Goal: Transaction & Acquisition: Purchase product/service

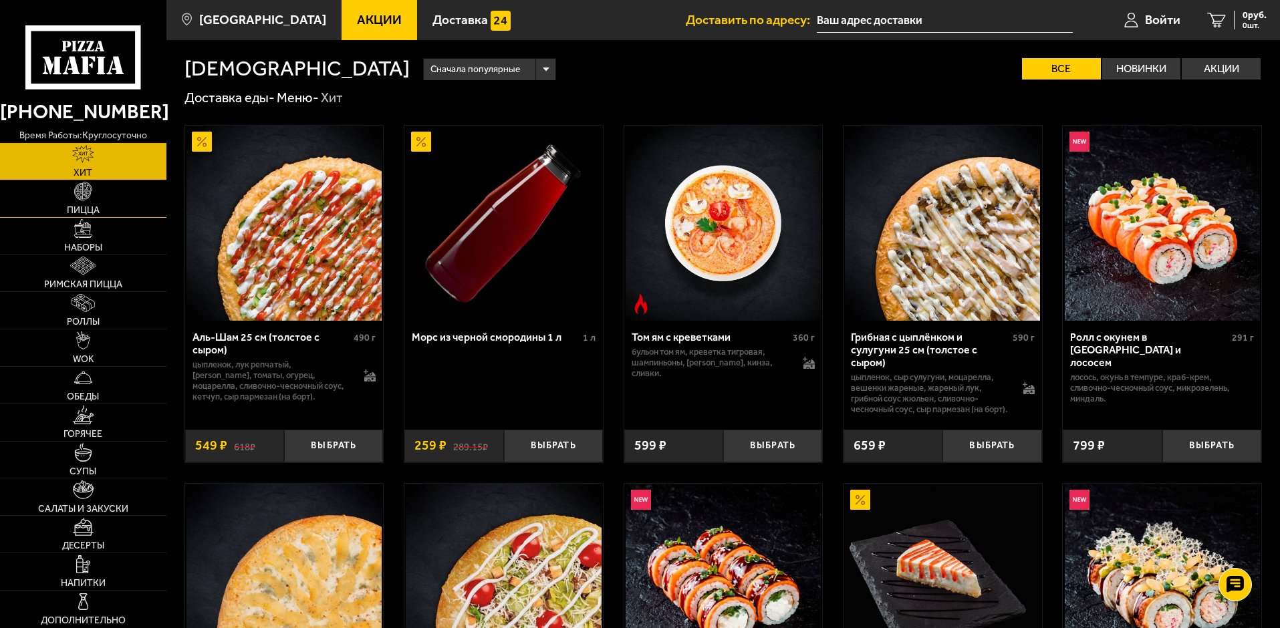
click at [83, 210] on span "Пицца" at bounding box center [83, 210] width 33 height 9
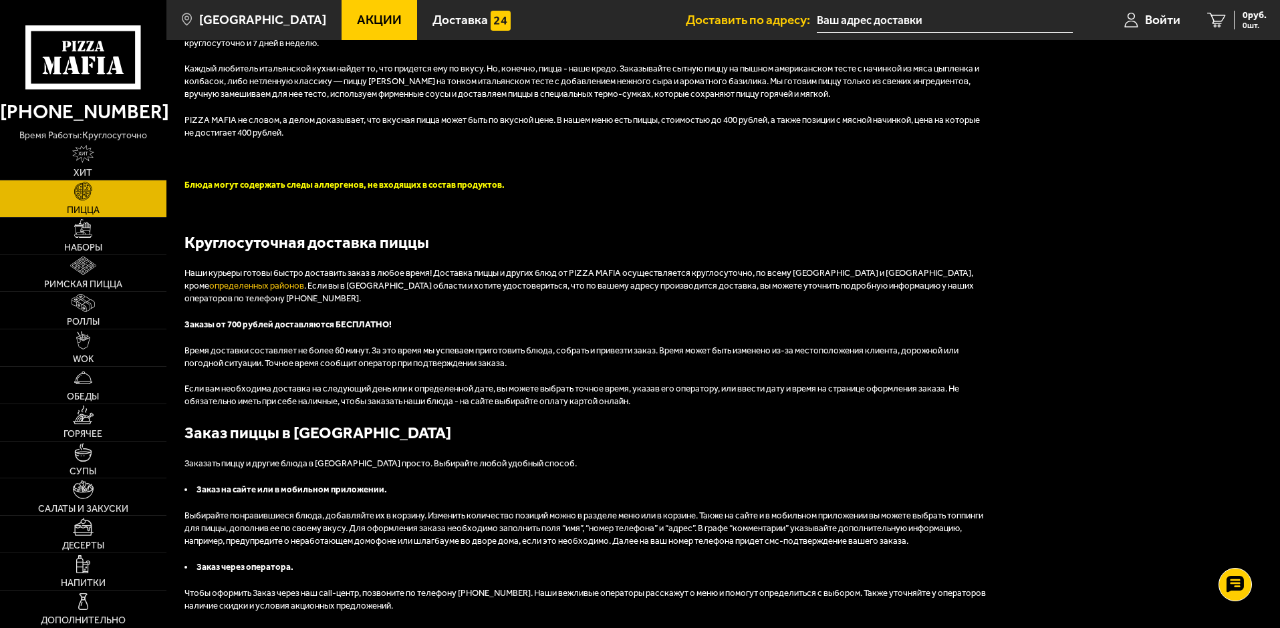
scroll to position [3487, 0]
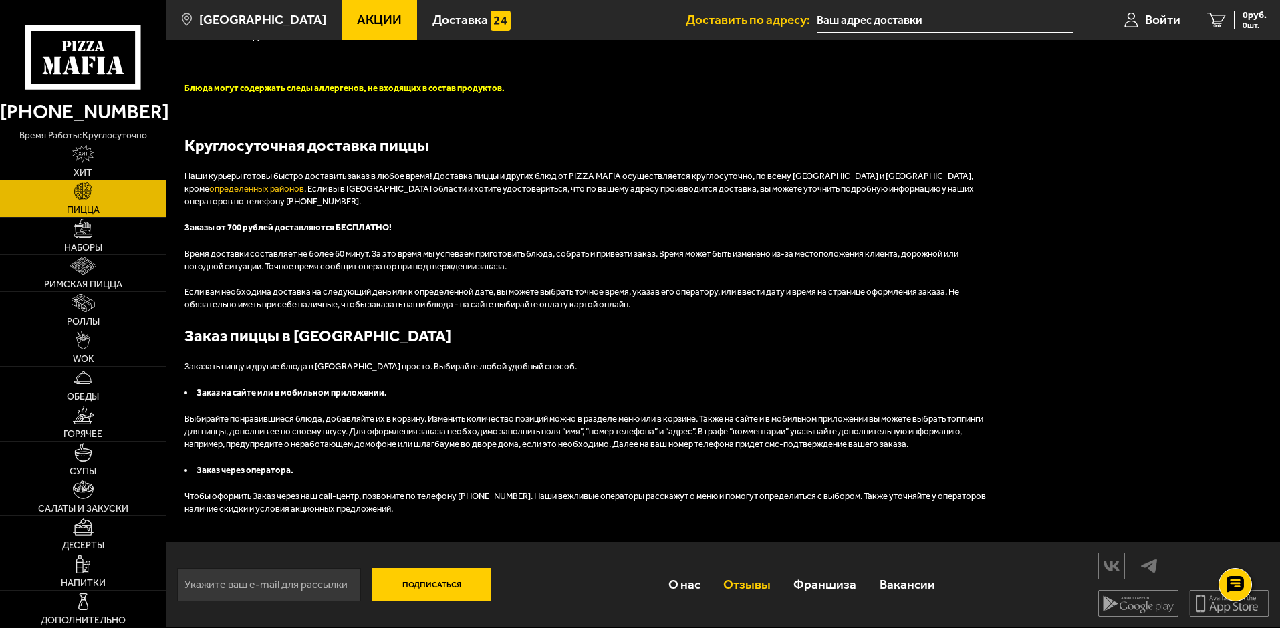
click at [744, 586] on link "Отзывы" at bounding box center [747, 584] width 70 height 43
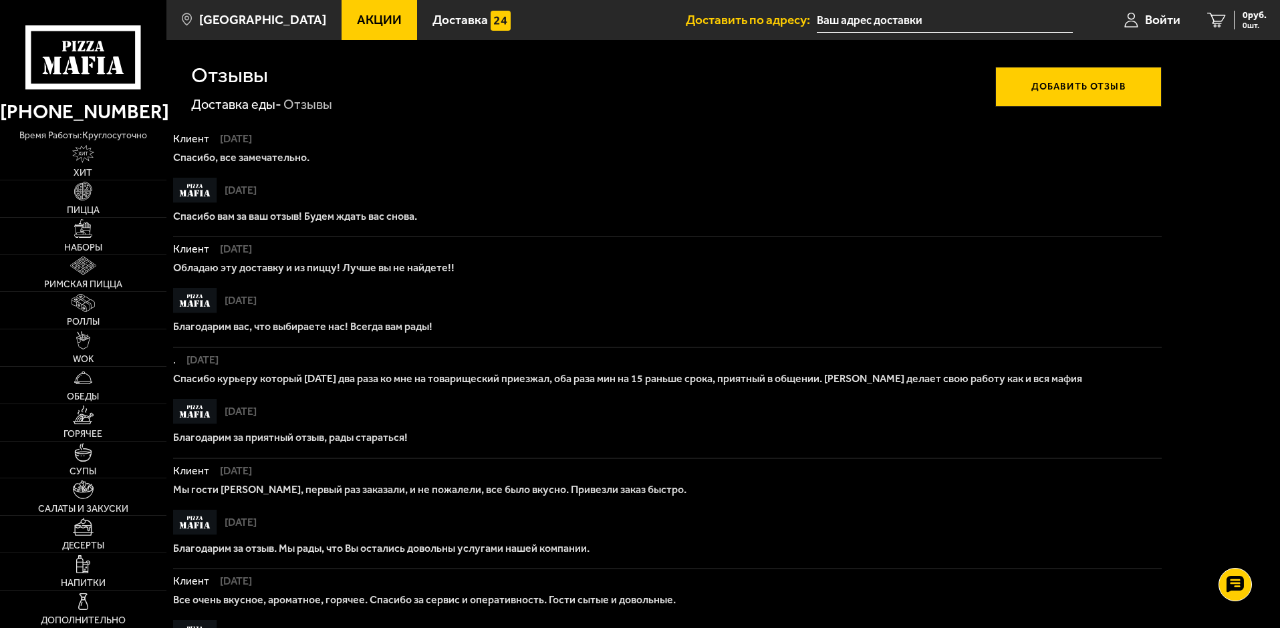
scroll to position [550, 0]
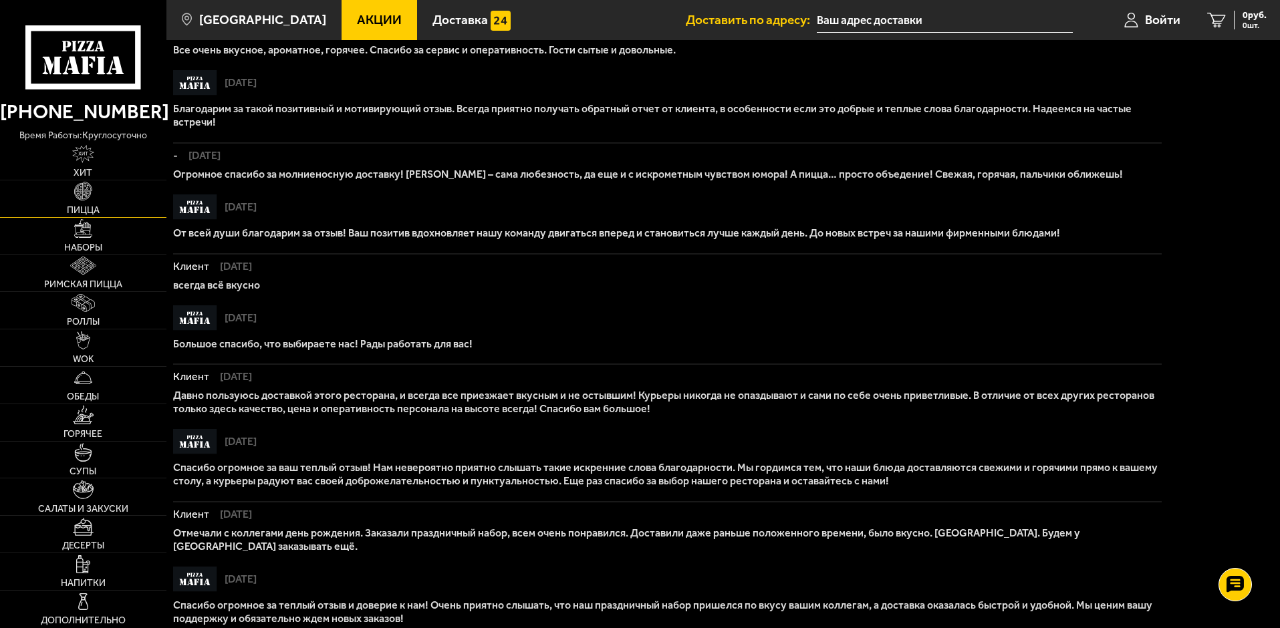
click at [80, 210] on span "Пицца" at bounding box center [83, 210] width 33 height 9
